Goal: Information Seeking & Learning: Check status

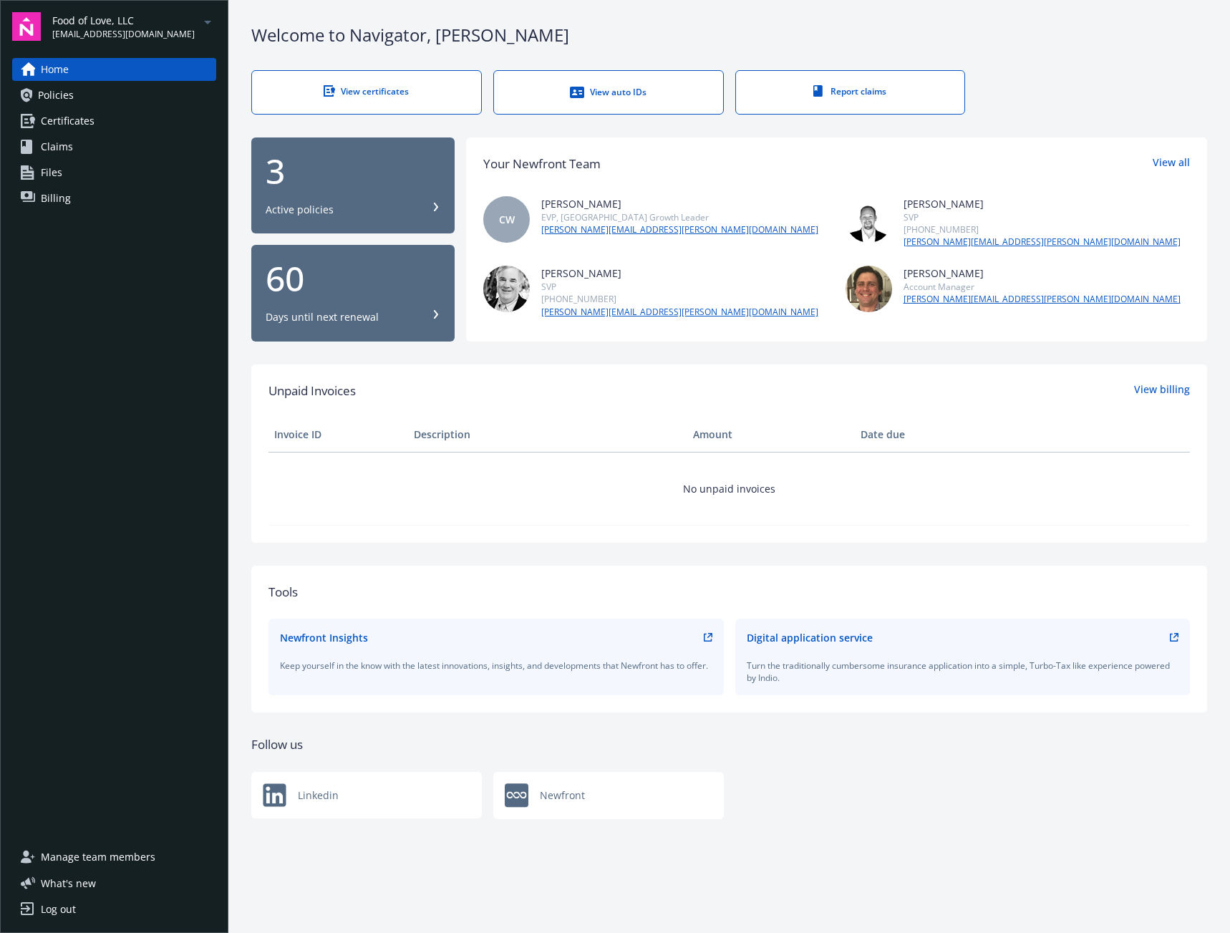
click at [120, 24] on span "Food of Love, LLC" at bounding box center [123, 20] width 142 height 15
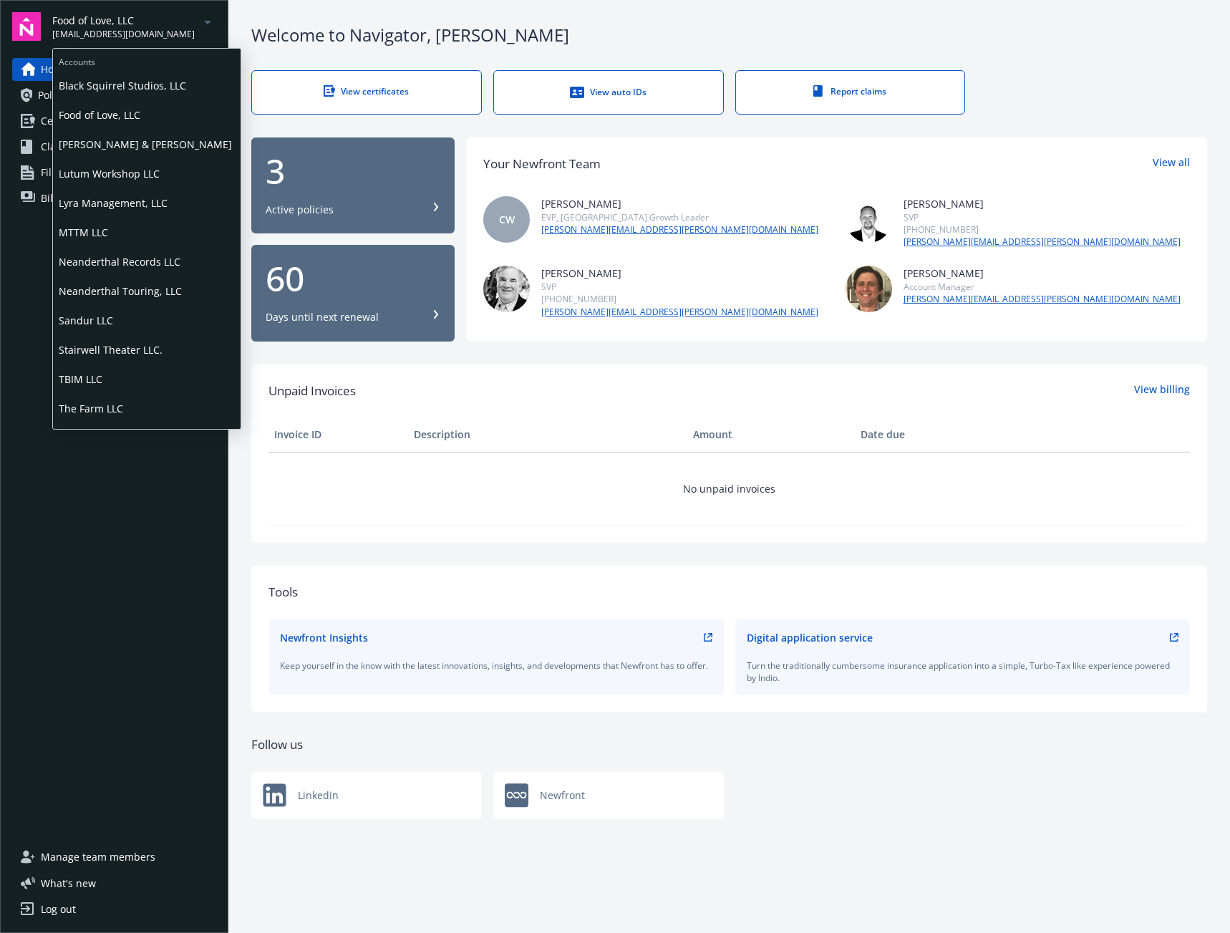
click at [138, 343] on span "Stairwell Theater LLC." at bounding box center [147, 349] width 176 height 29
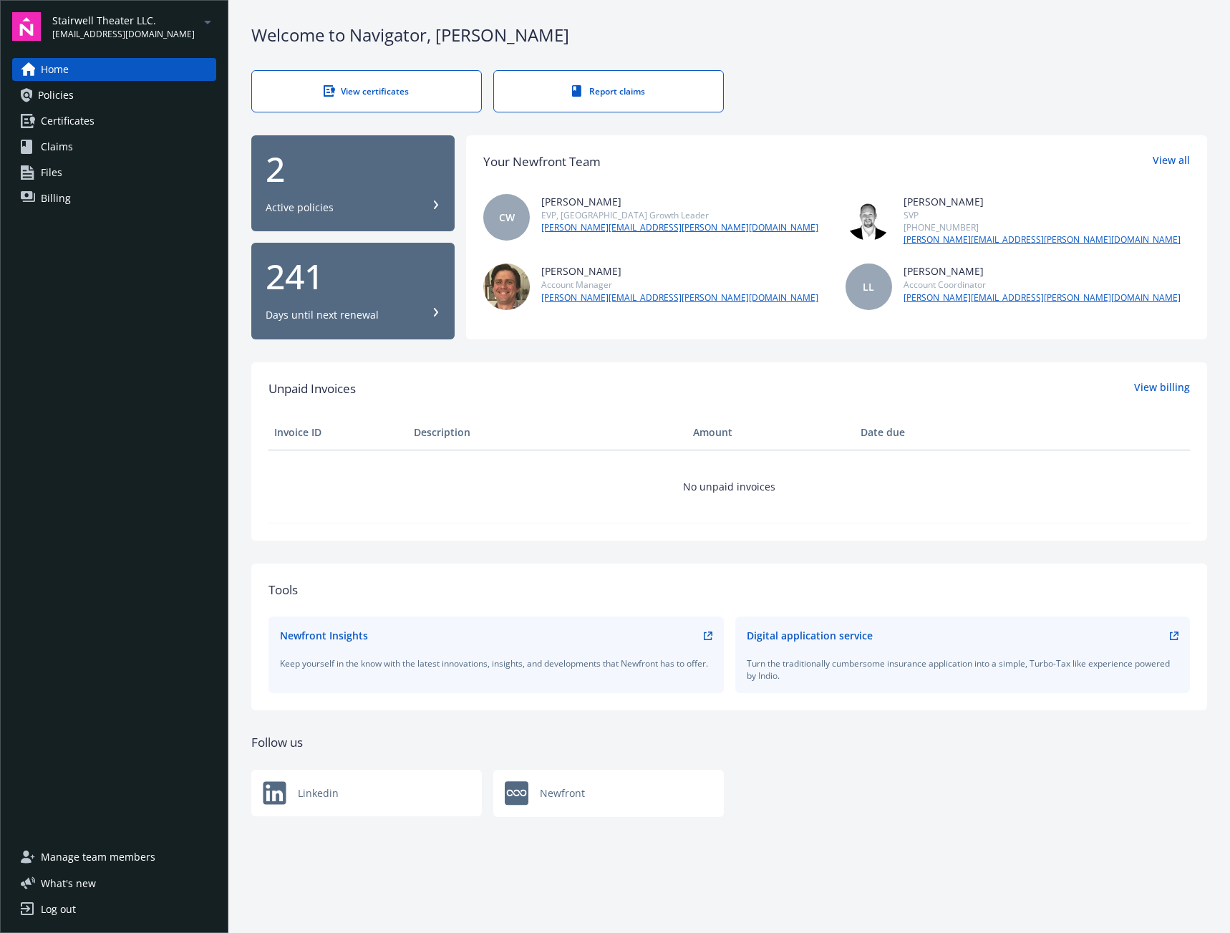
click at [325, 198] on div "2 Active policies" at bounding box center [353, 183] width 175 height 63
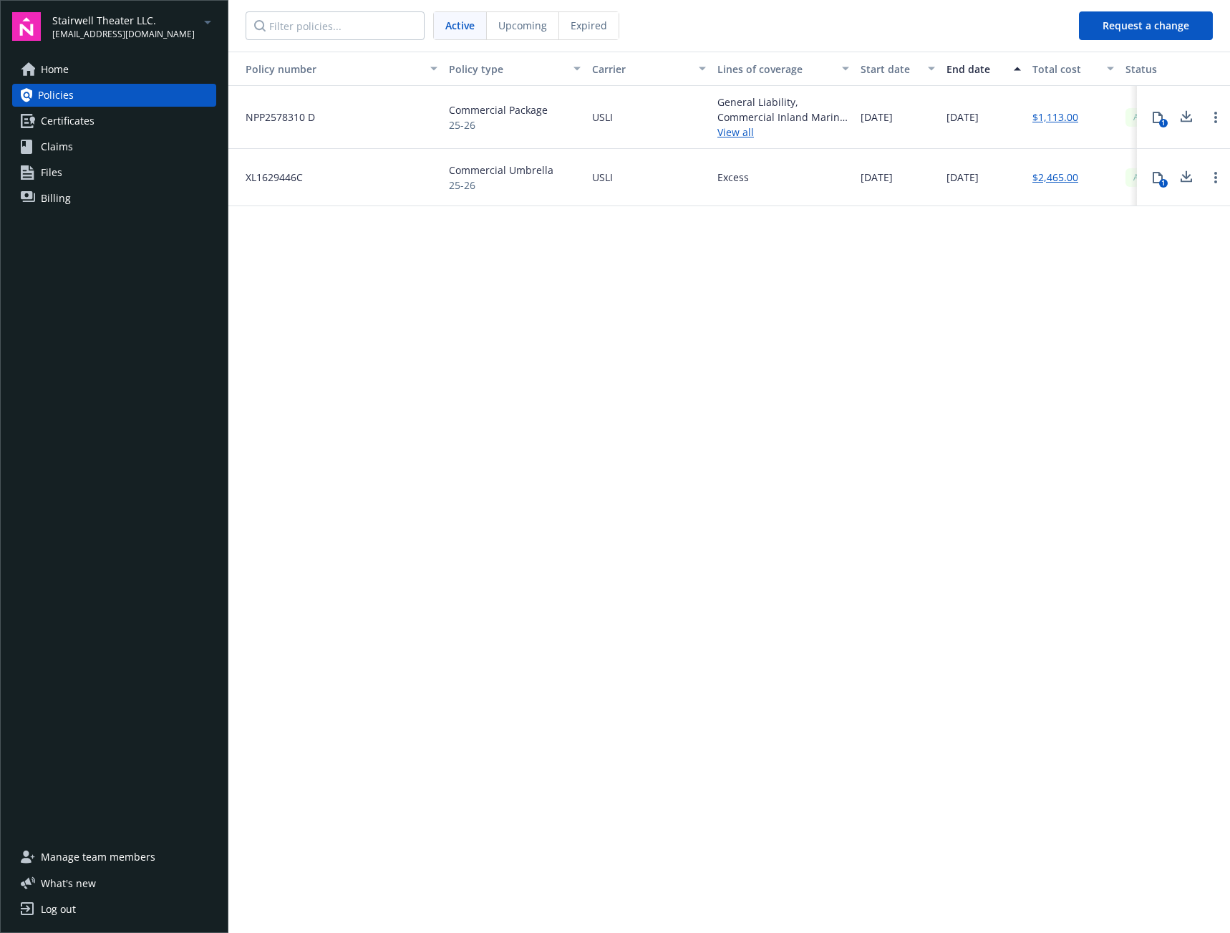
click at [736, 135] on link "View all" at bounding box center [783, 132] width 132 height 15
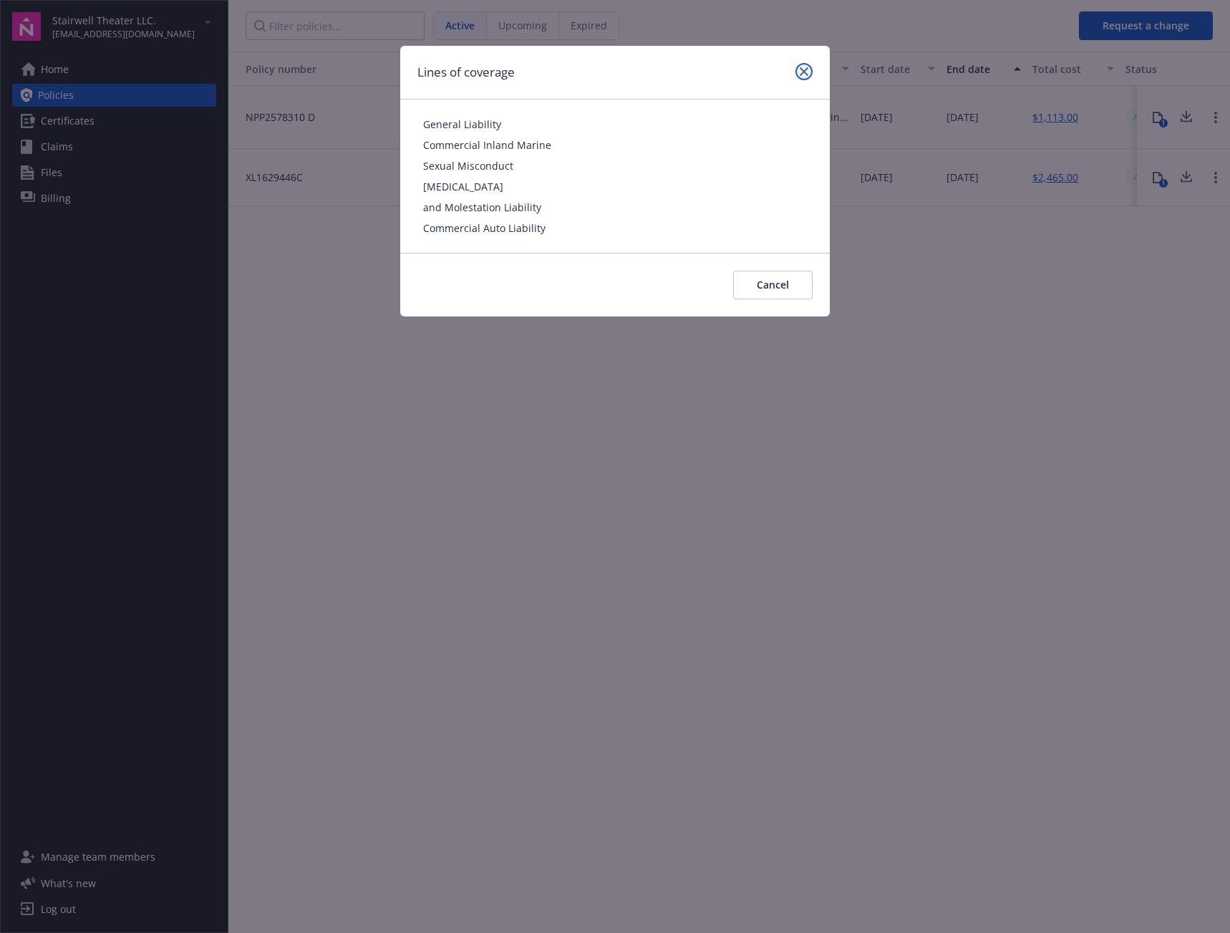
click at [808, 72] on link "close" at bounding box center [803, 71] width 17 height 17
